Goal: Use online tool/utility: Utilize a website feature to perform a specific function

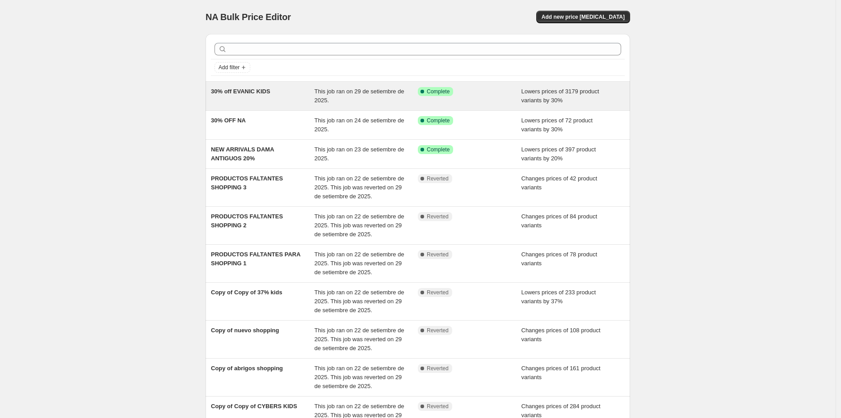
click at [260, 90] on span "30% off EVANIC KIDS" at bounding box center [240, 91] width 59 height 7
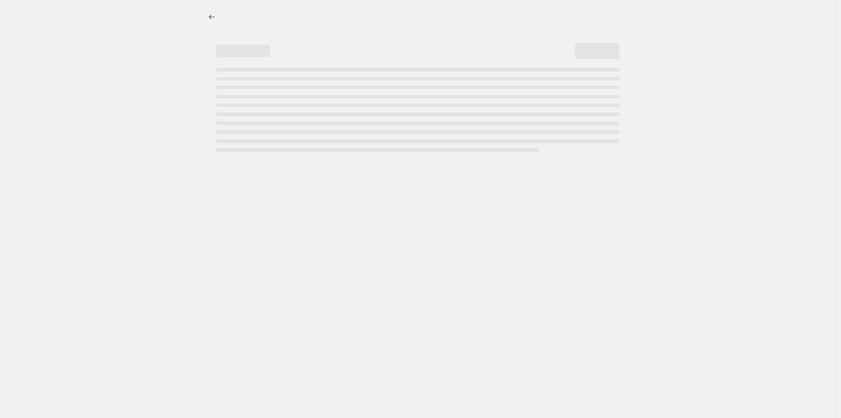
select select "percentage"
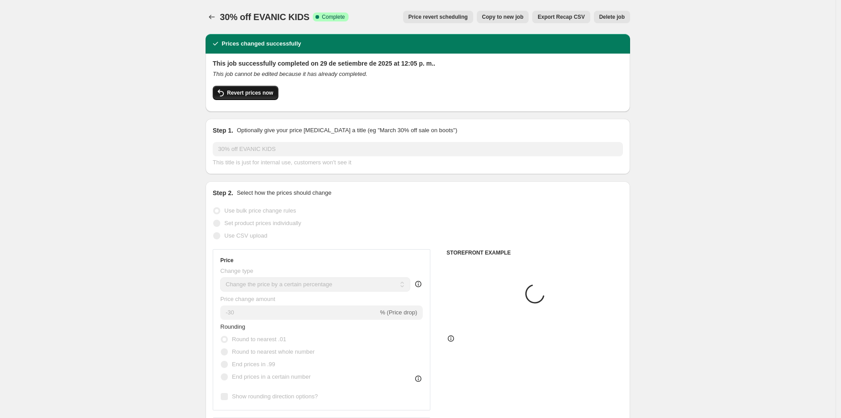
select select "collection"
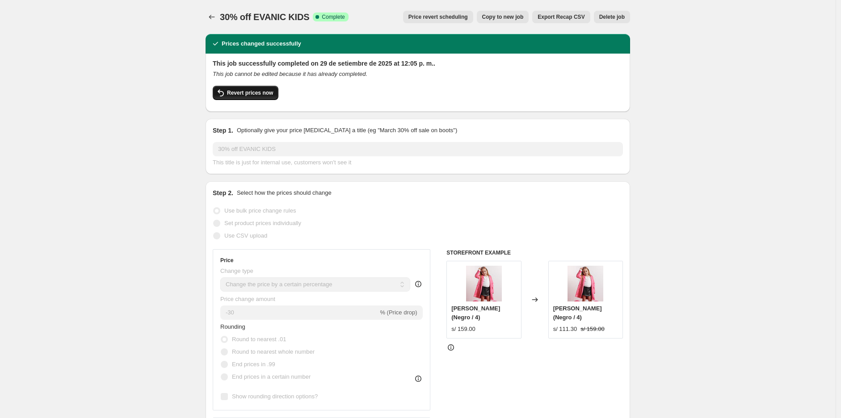
click at [261, 92] on span "Revert prices now" at bounding box center [250, 92] width 46 height 7
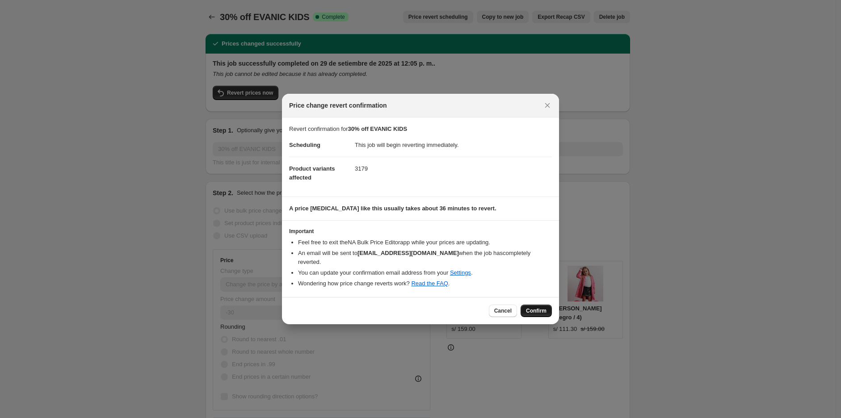
click at [542, 305] on button "Confirm" at bounding box center [536, 311] width 31 height 13
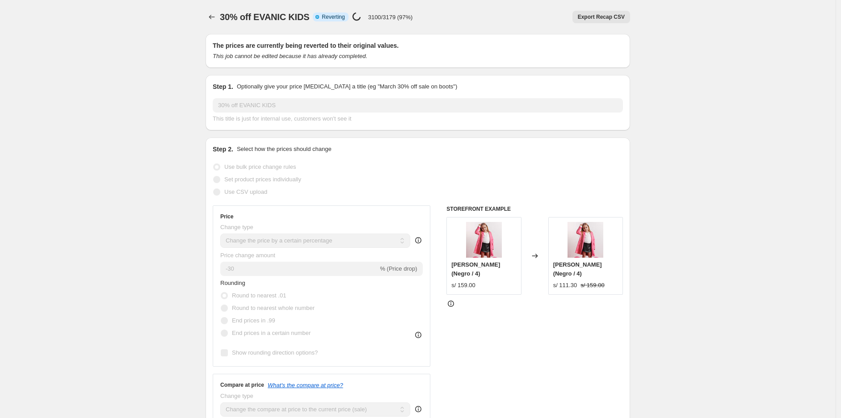
select select "percentage"
select select "collection"
